Goal: Task Accomplishment & Management: Use online tool/utility

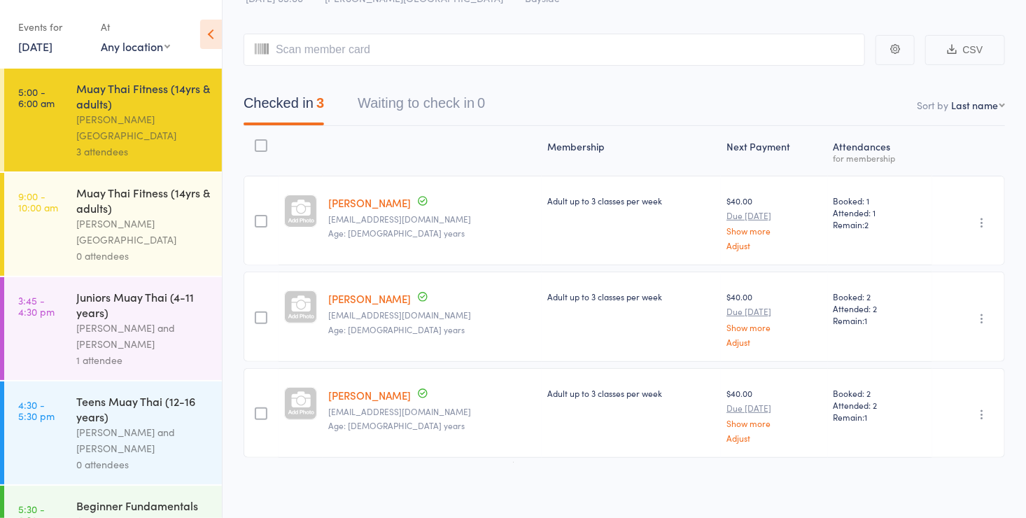
click at [407, 53] on input "search" at bounding box center [555, 50] width 622 height 32
type input "kat"
type input "e"
click at [391, 41] on input "search" at bounding box center [555, 50] width 622 height 32
click at [391, 45] on input "search" at bounding box center [555, 50] width 622 height 32
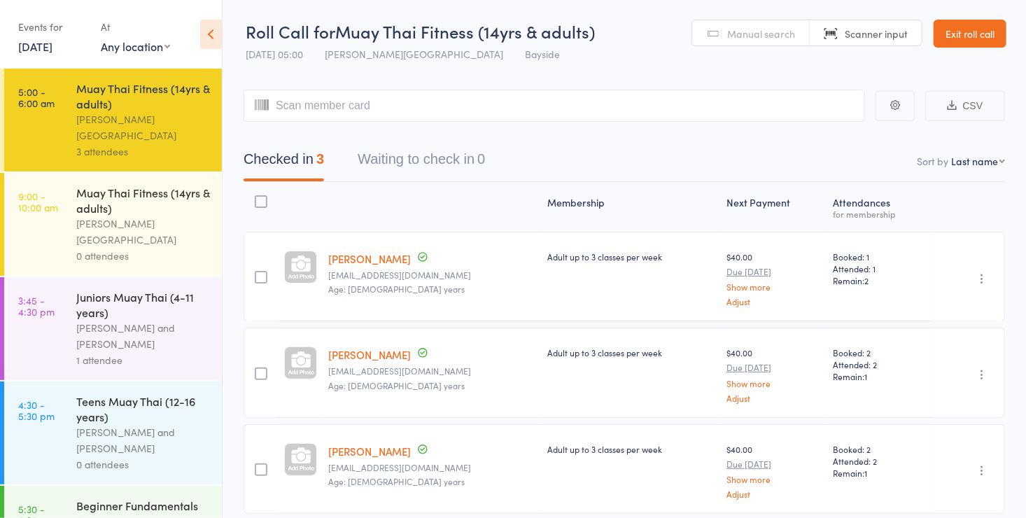
click at [748, 17] on header "Roll Call for Muay Thai Fitness (14yrs & adults) [DATE] 05:00 [PERSON_NAME] Bay…" at bounding box center [625, 34] width 804 height 69
click at [742, 36] on span "Manual search" at bounding box center [761, 34] width 68 height 14
click at [375, 106] on input "search" at bounding box center [555, 106] width 622 height 32
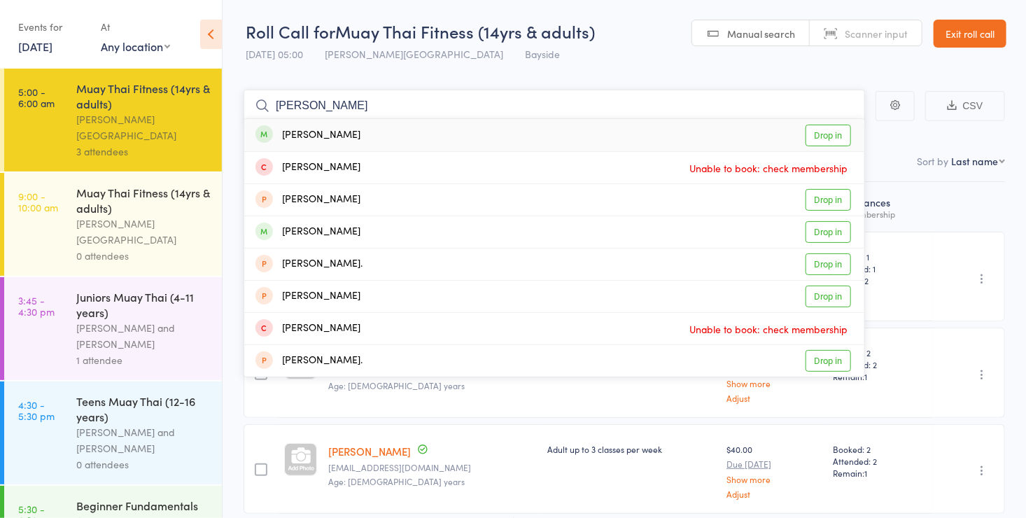
type input "[PERSON_NAME]"
click at [834, 136] on link "Drop in" at bounding box center [829, 136] width 46 height 22
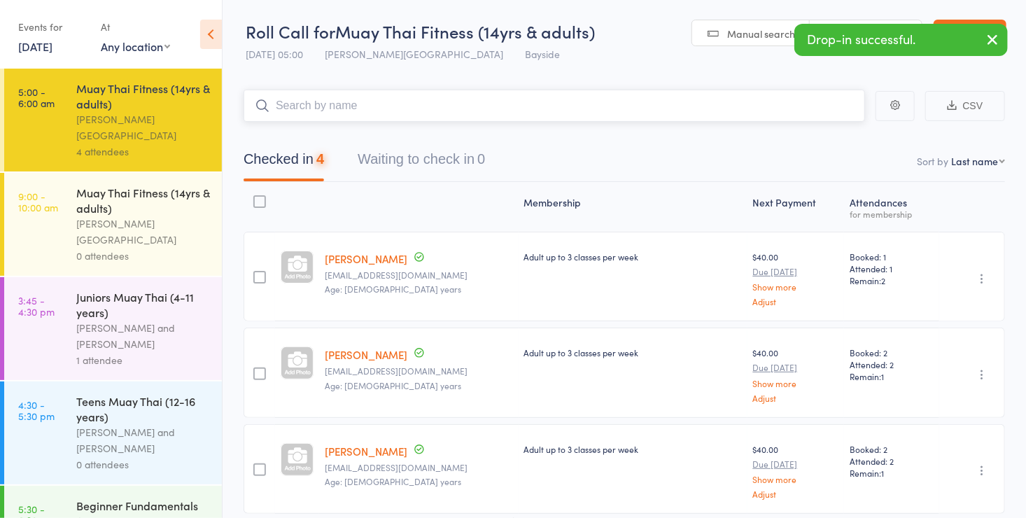
click at [556, 108] on input "search" at bounding box center [555, 106] width 622 height 32
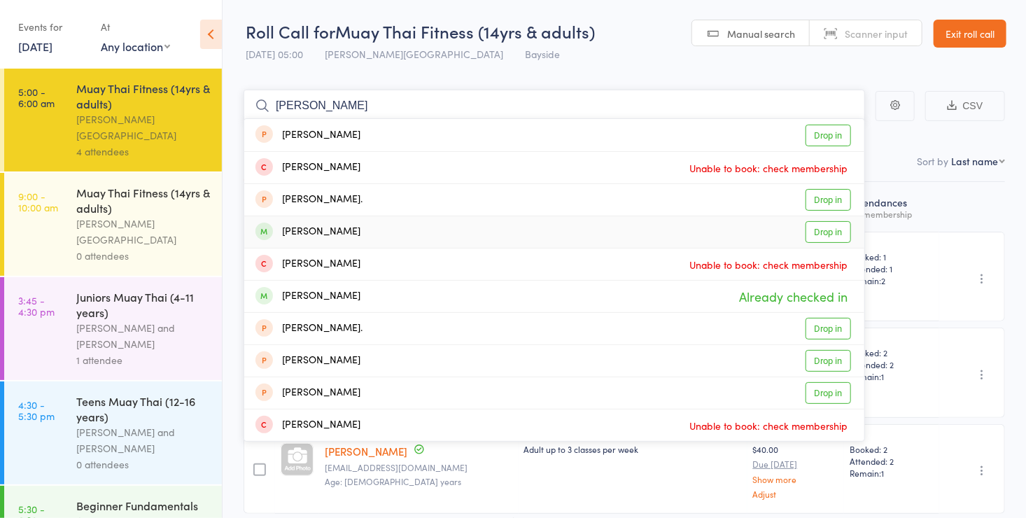
type input "[PERSON_NAME]"
click at [824, 231] on link "Drop in" at bounding box center [829, 232] width 46 height 22
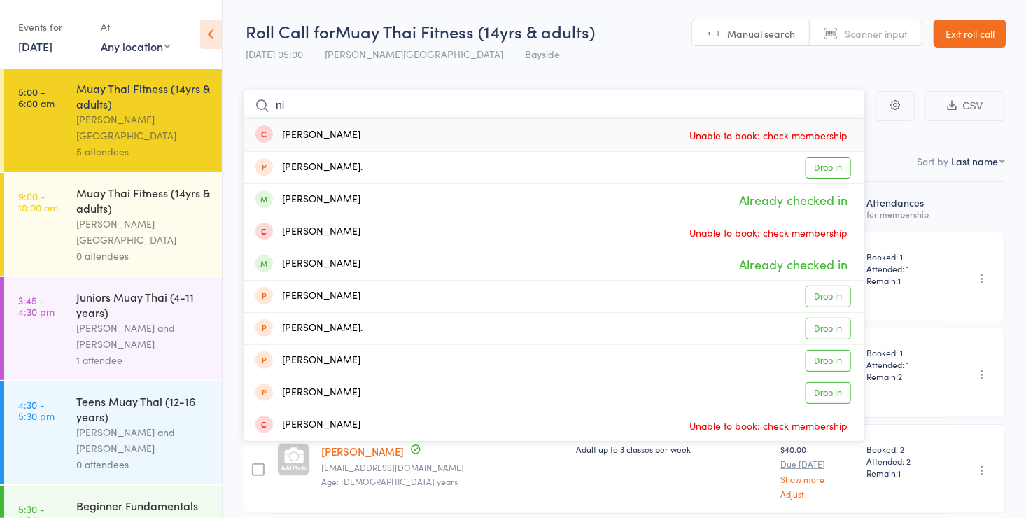
type input "n"
type input "\"
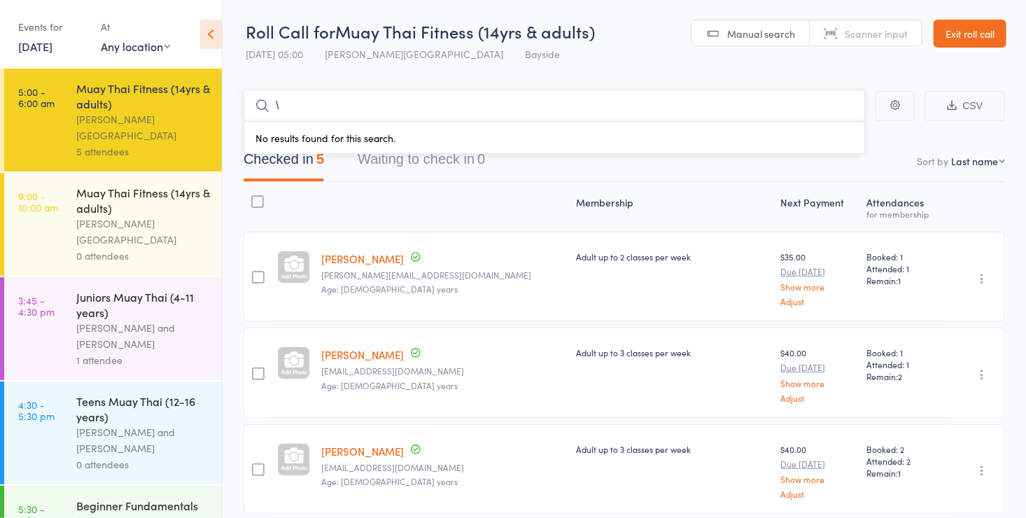
click at [340, 99] on input "\" at bounding box center [555, 106] width 622 height 32
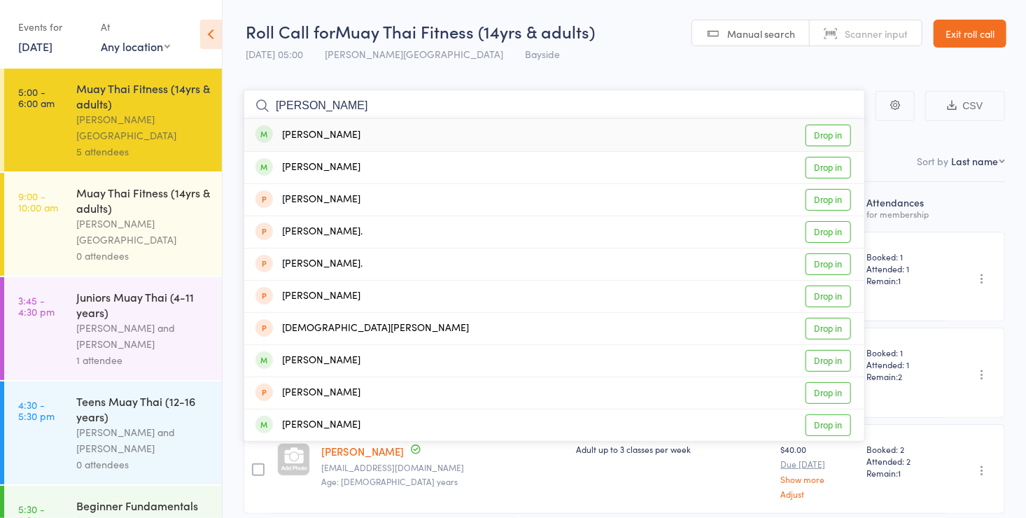
type input "[PERSON_NAME]"
click at [818, 138] on link "Drop in" at bounding box center [829, 136] width 46 height 22
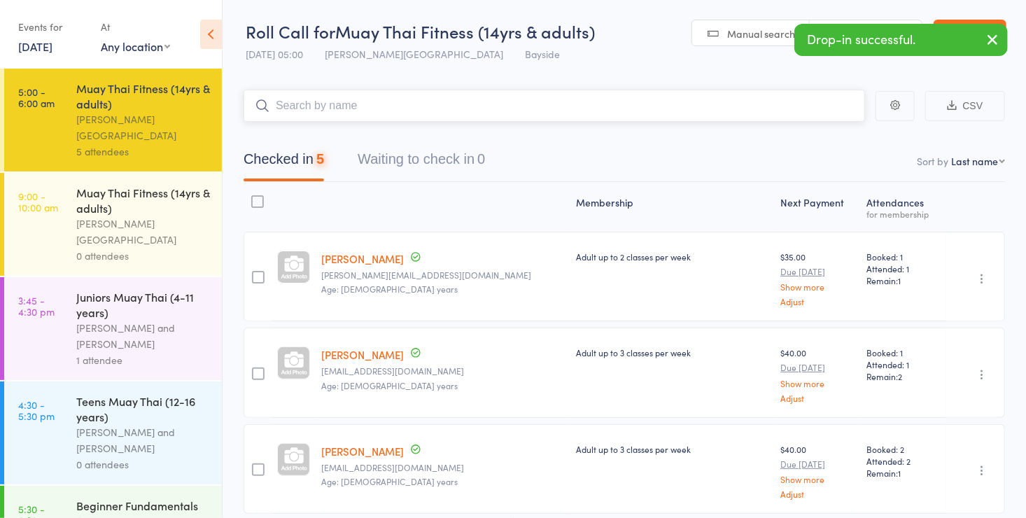
click at [517, 105] on input "search" at bounding box center [555, 106] width 622 height 32
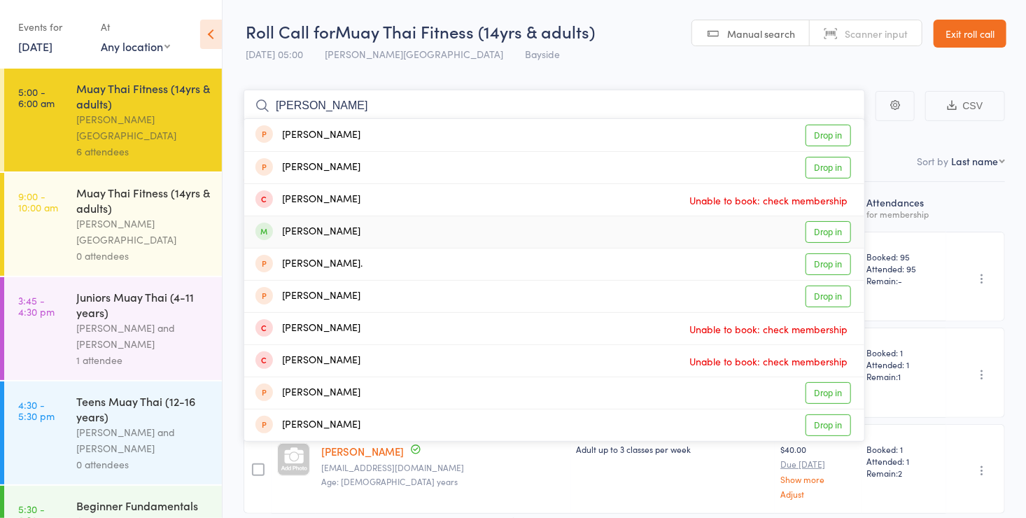
type input "[PERSON_NAME]"
click at [821, 235] on link "Drop in" at bounding box center [829, 232] width 46 height 22
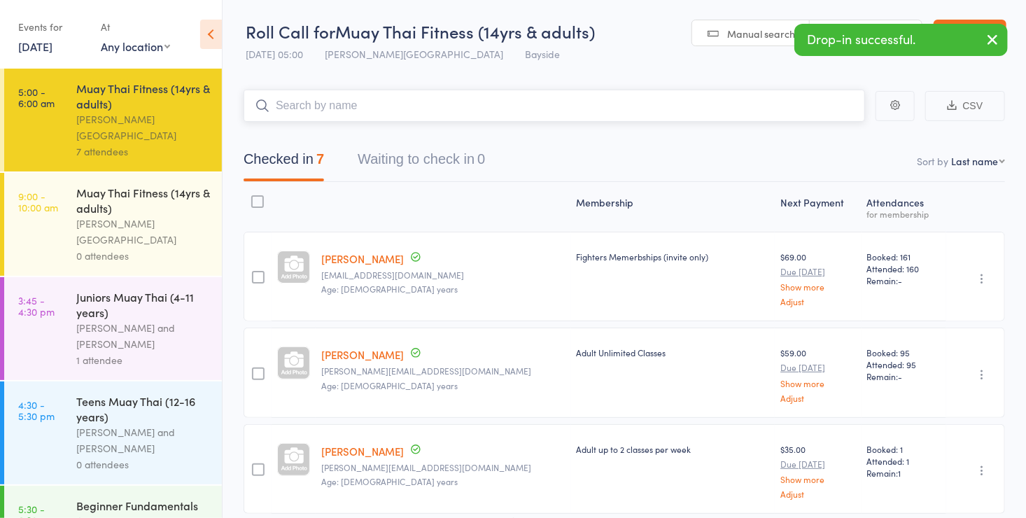
click at [387, 109] on input "search" at bounding box center [555, 106] width 622 height 32
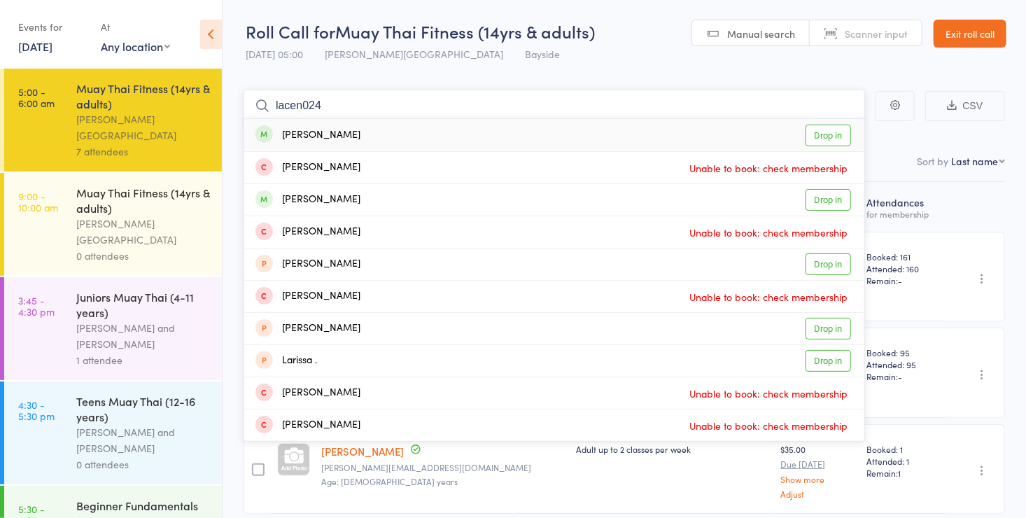
type input "lacen0243"
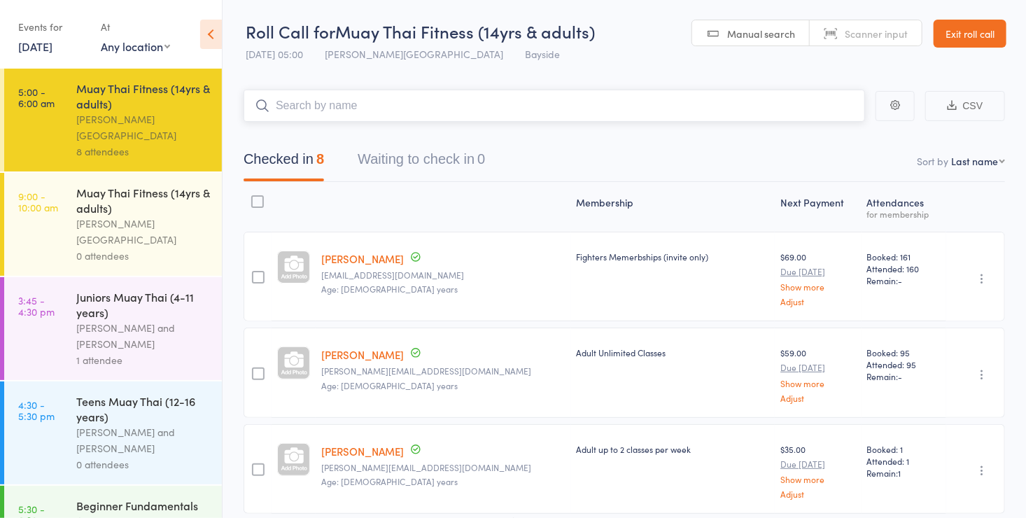
click at [377, 113] on input "search" at bounding box center [555, 106] width 622 height 32
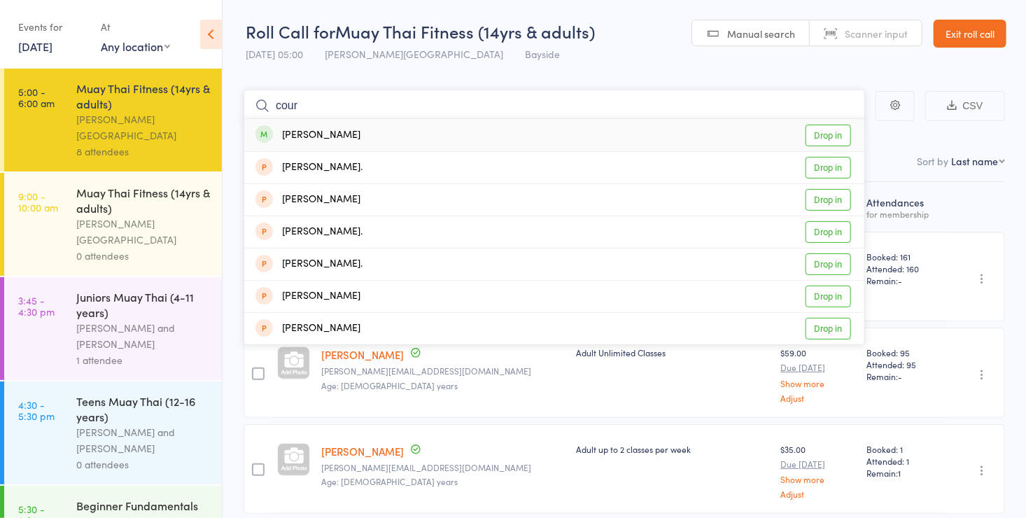
type input "cour"
click at [827, 136] on link "Drop in" at bounding box center [829, 136] width 46 height 22
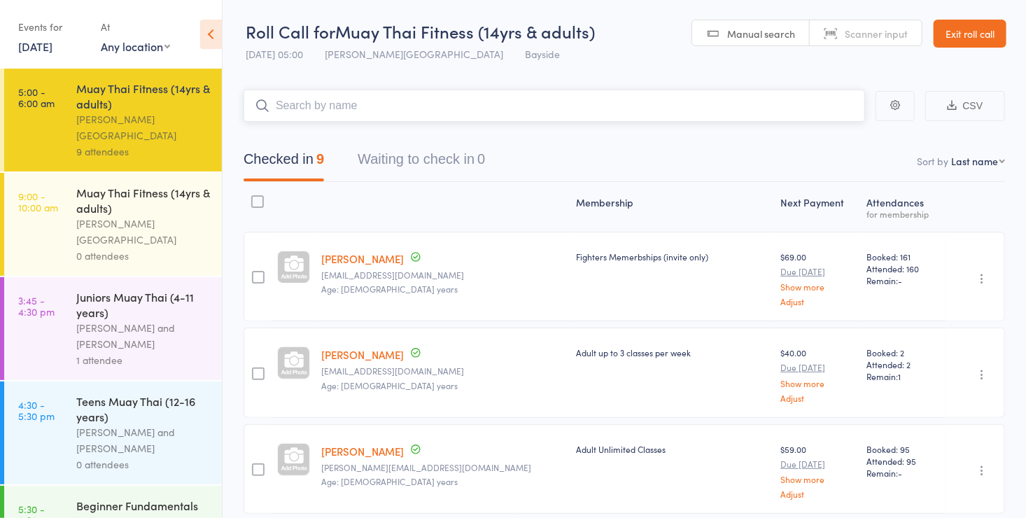
click at [391, 107] on input "search" at bounding box center [555, 106] width 622 height 32
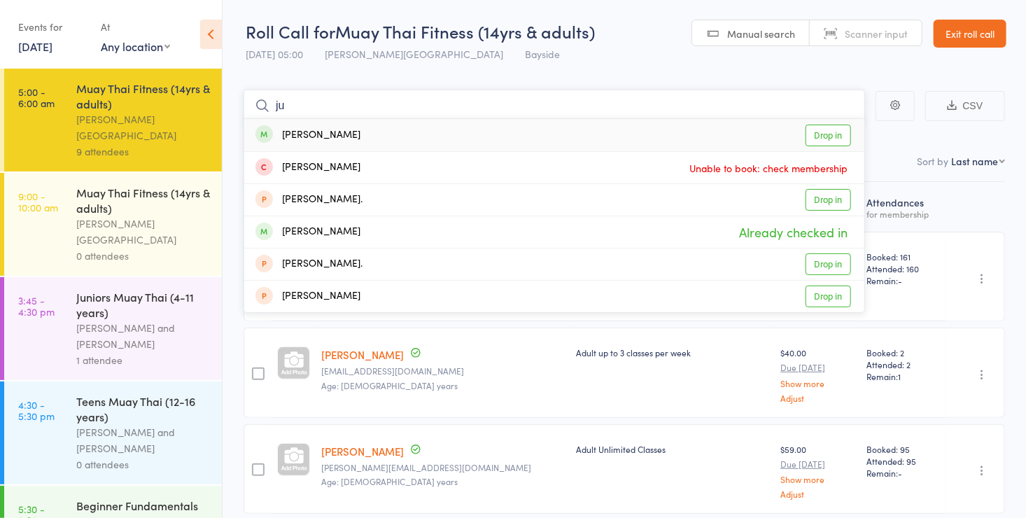
type input "j"
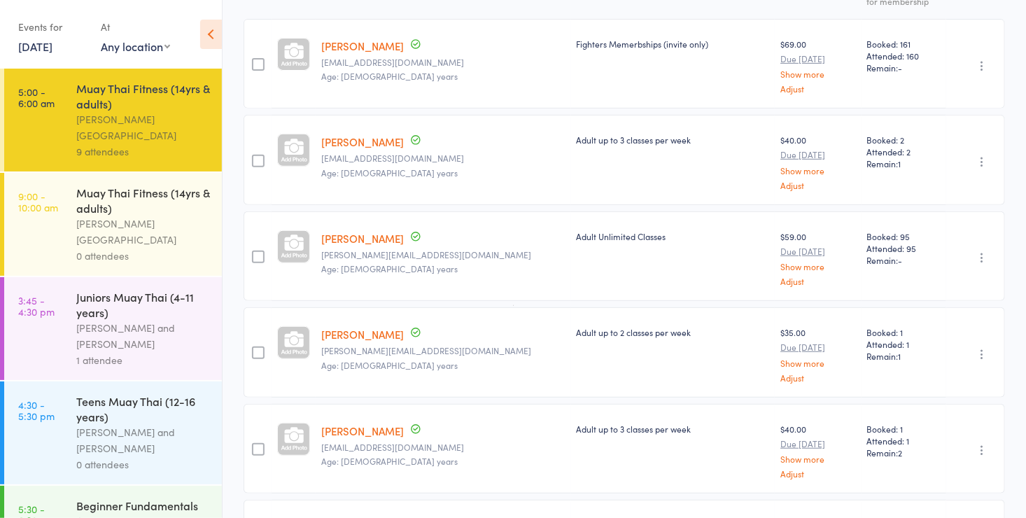
scroll to position [216, 0]
